Goal: Information Seeking & Learning: Learn about a topic

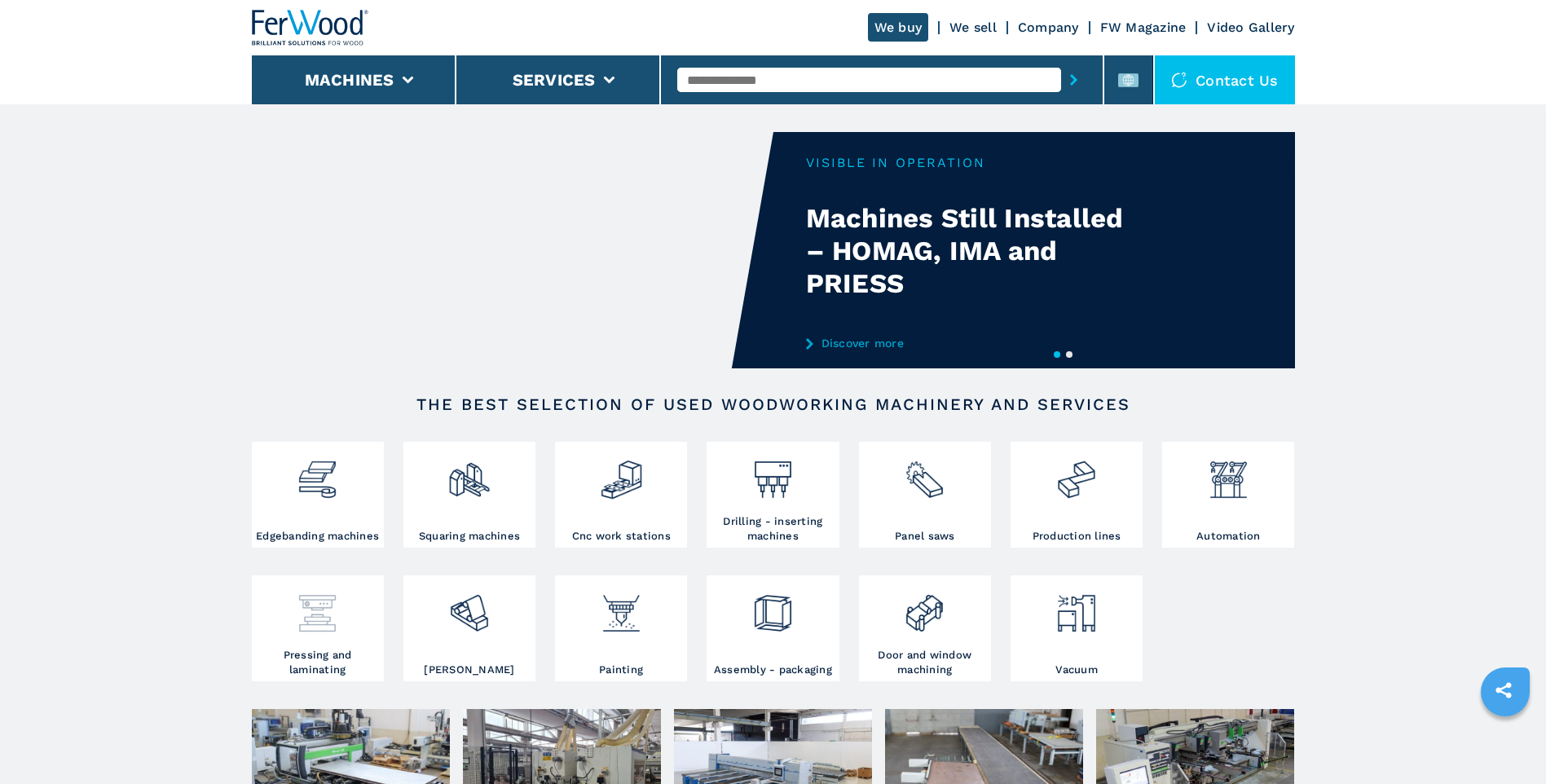
click at [340, 612] on div at bounding box center [318, 607] width 124 height 56
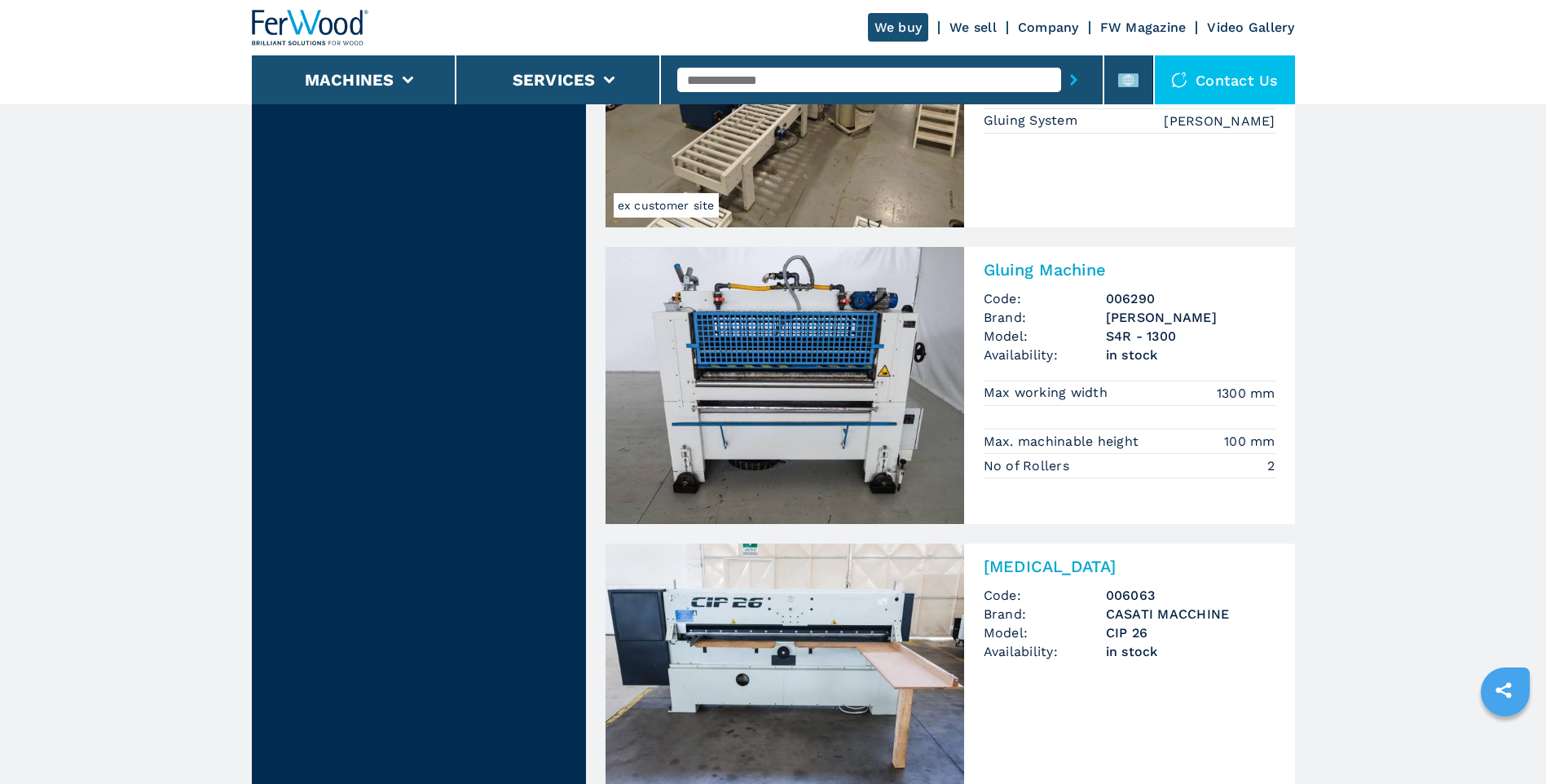
scroll to position [1874, 0]
click at [743, 391] on img at bounding box center [785, 386] width 359 height 277
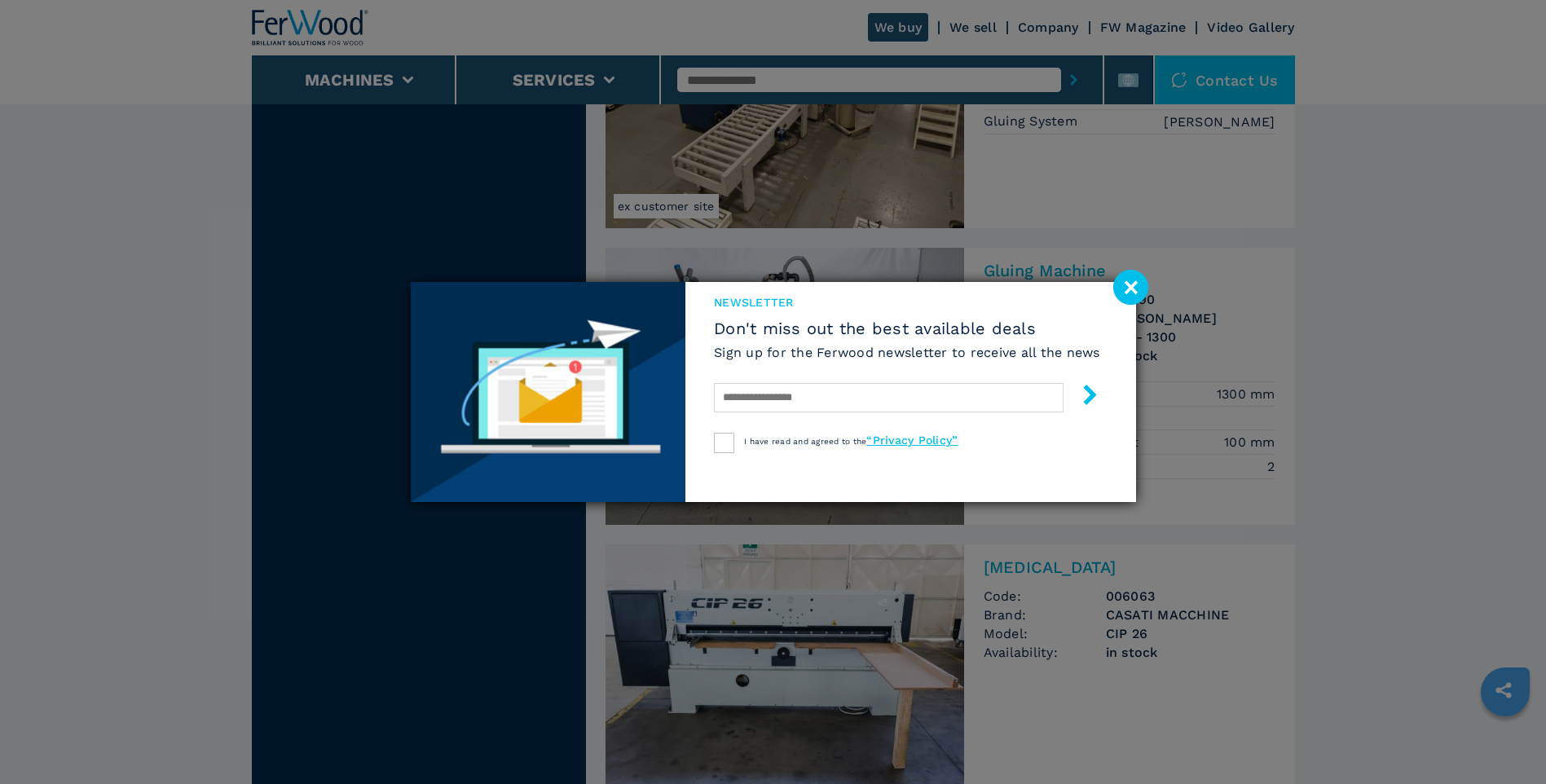
click at [1132, 289] on image at bounding box center [1131, 287] width 35 height 35
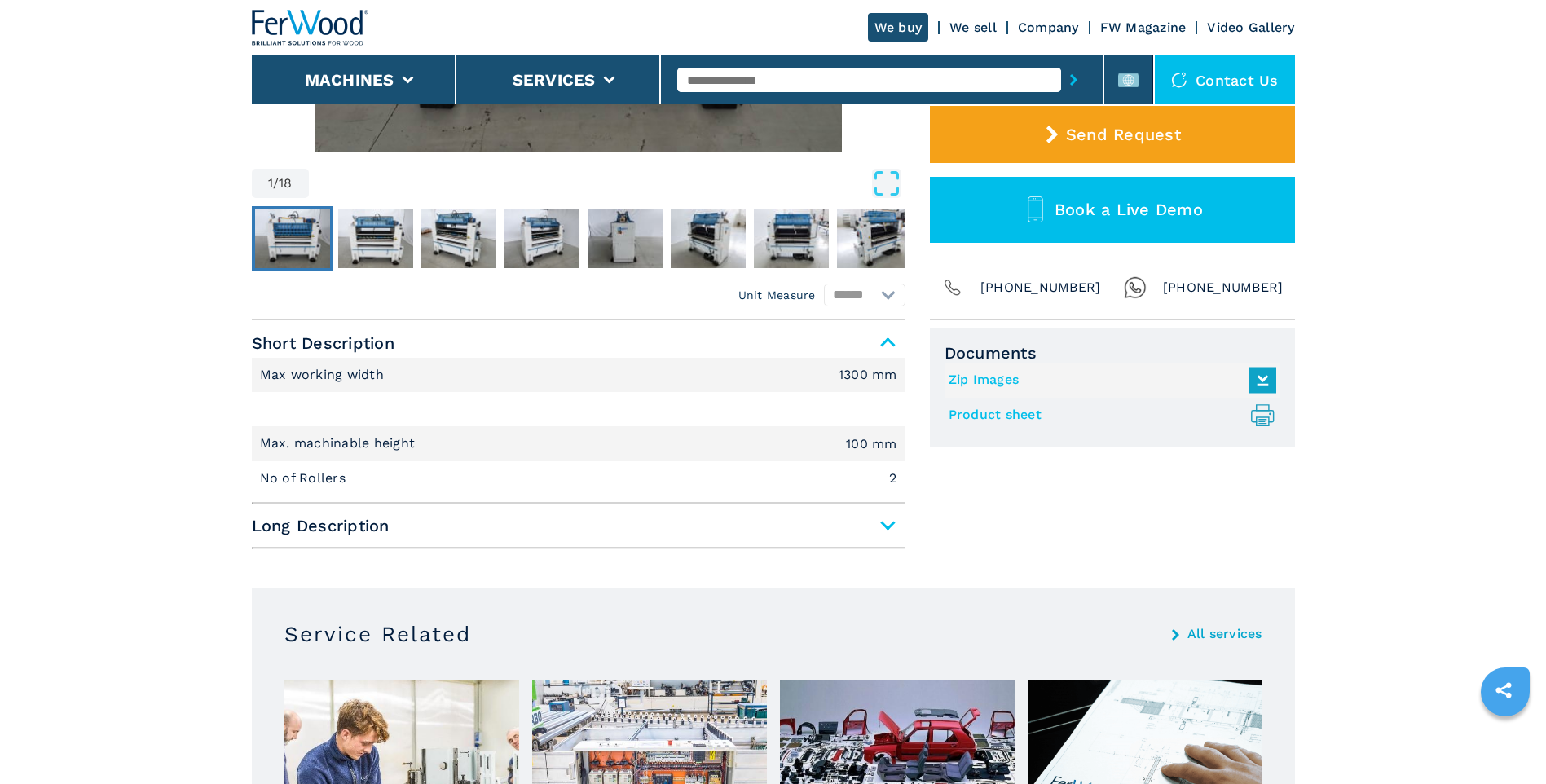
scroll to position [570, 0]
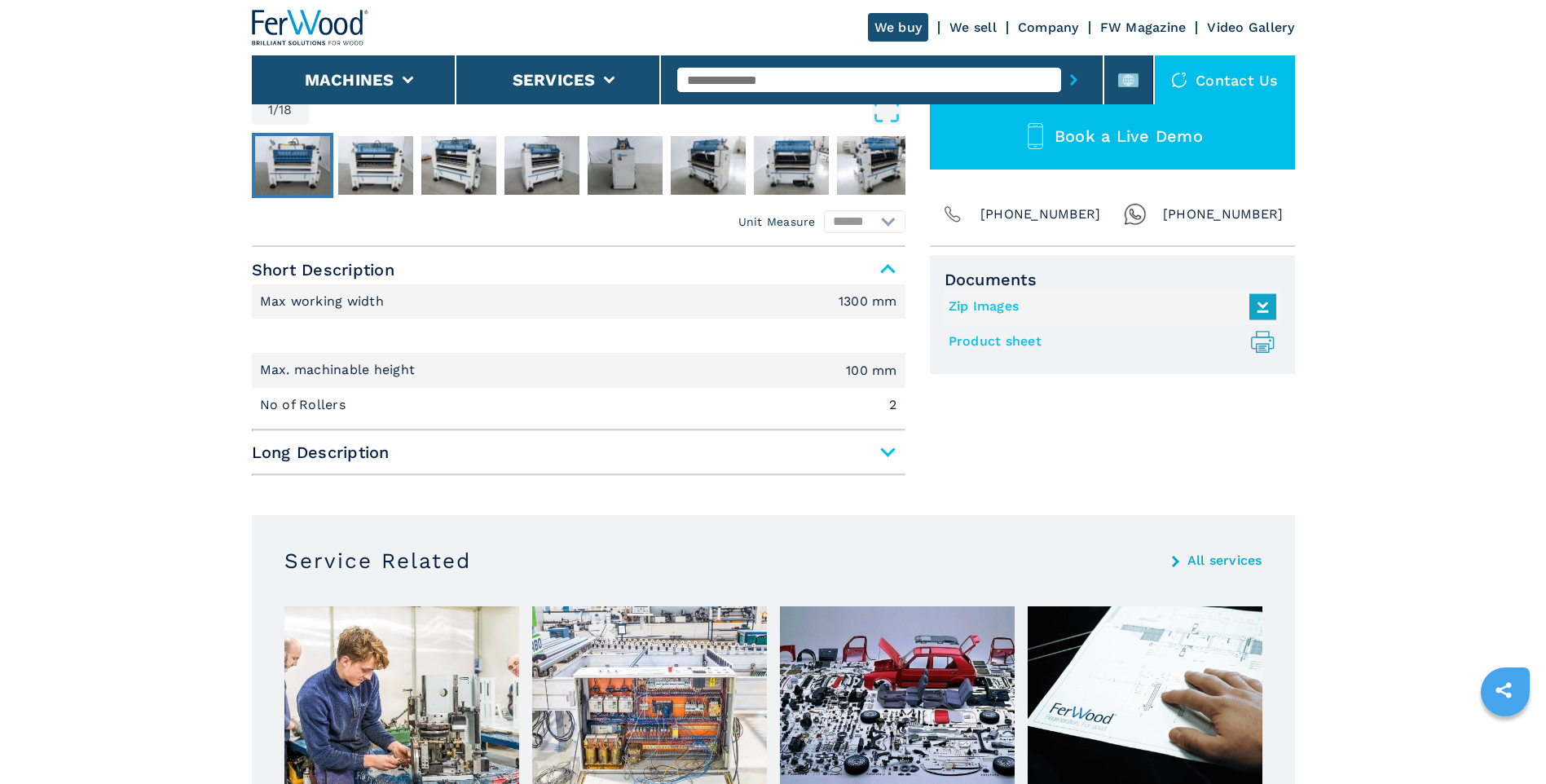
click at [886, 448] on span "Long Description" at bounding box center [578, 452] width 654 height 30
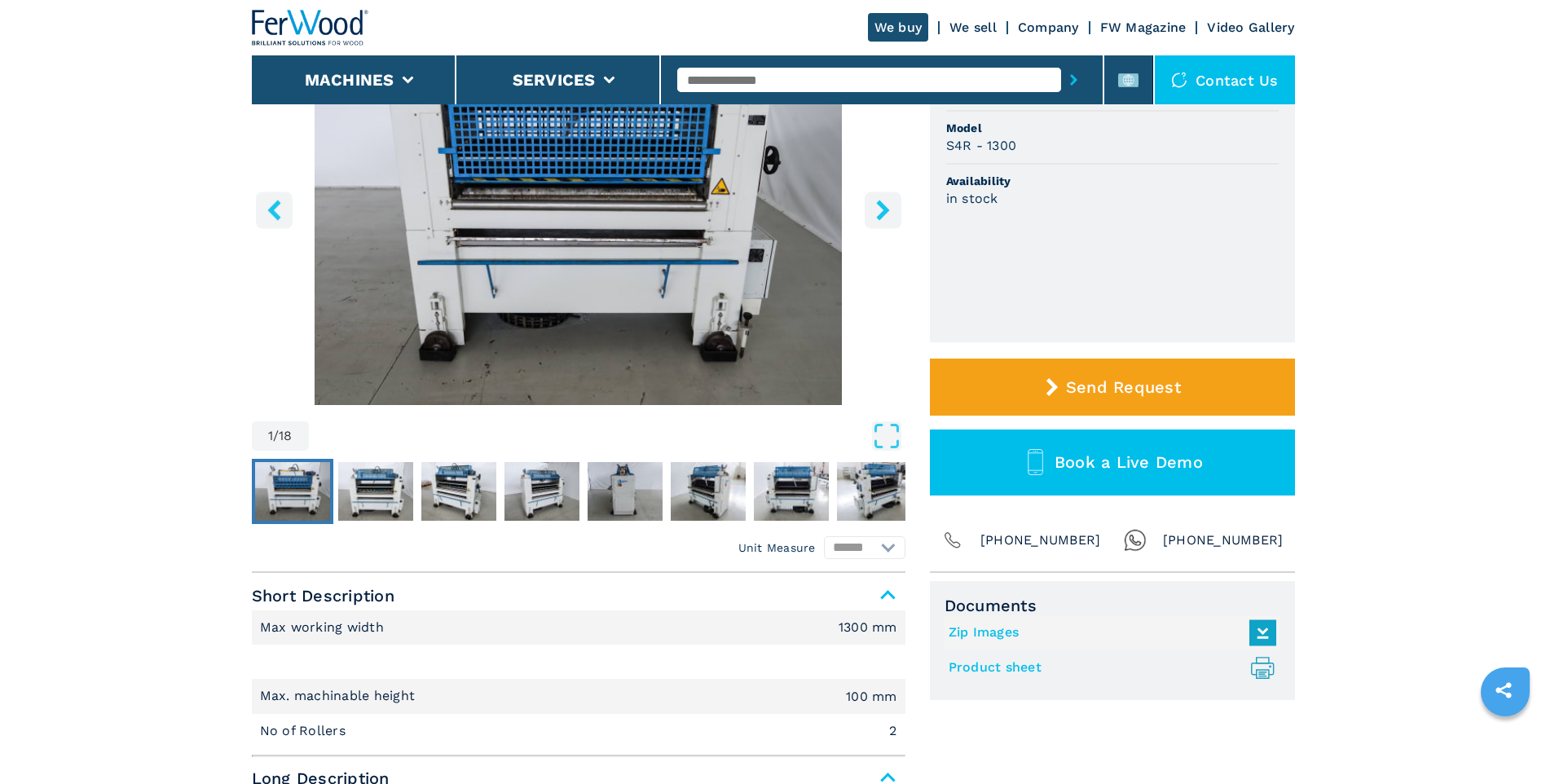
scroll to position [0, 0]
